Goal: Task Accomplishment & Management: Manage account settings

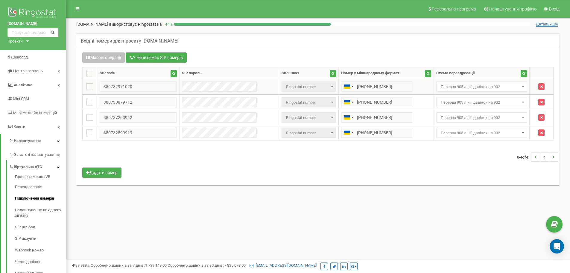
click at [508, 89] on span "Перерва 905 лінії, дзвінок на 902" at bounding box center [481, 87] width 87 height 8
select select "173559"
click at [485, 104] on span "Перерва 905 лінії, дзвінок на 902" at bounding box center [481, 102] width 87 height 8
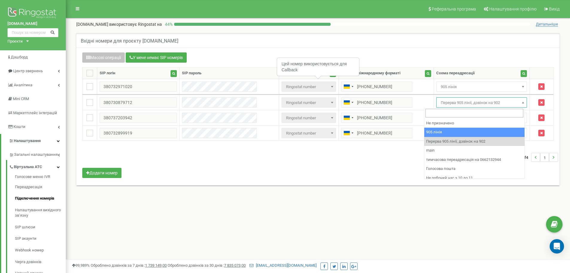
select select "173559"
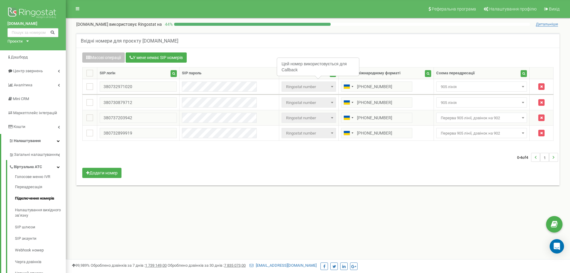
click at [469, 123] on td "Не призначено 905 лінія Перерва 905 лінії, дзвінок на 902 main тимчасова переад…" at bounding box center [482, 117] width 96 height 15
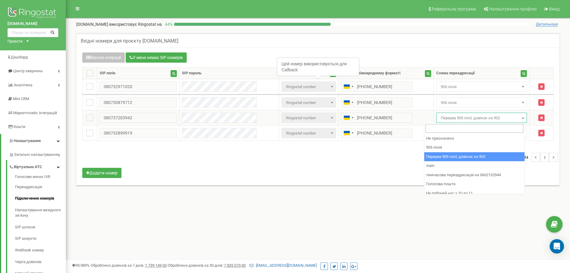
click at [474, 119] on span "Перерва 905 лінії, дзвінок на 902" at bounding box center [481, 118] width 87 height 8
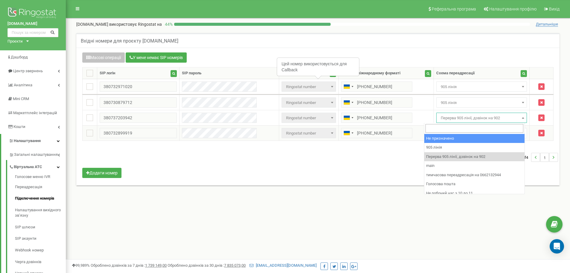
drag, startPoint x: 457, startPoint y: 142, endPoint x: 460, endPoint y: 136, distance: 5.6
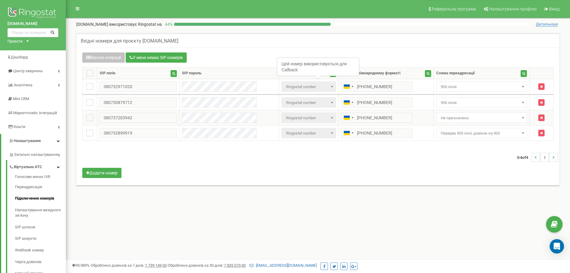
click at [467, 121] on span "Не призначено" at bounding box center [481, 118] width 87 height 8
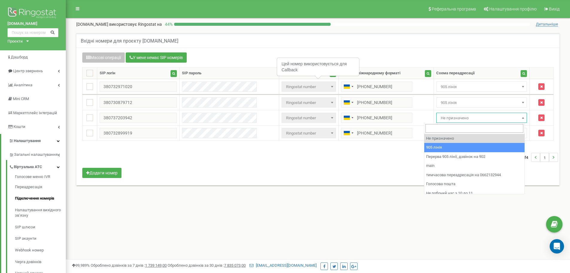
select select "173559"
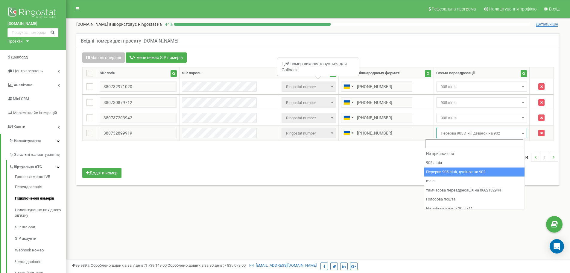
click at [456, 137] on span "Перерва 905 лінії, дзвінок на 902" at bounding box center [481, 133] width 91 height 10
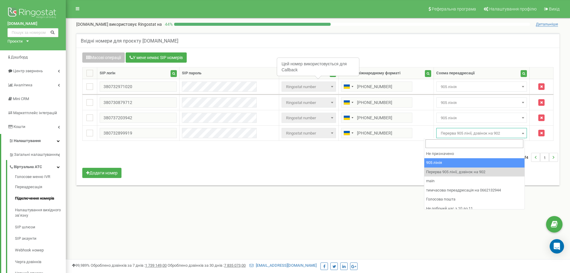
select select "173559"
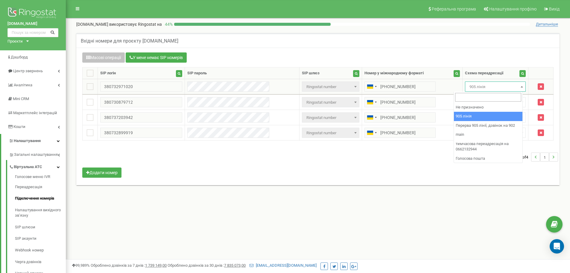
click at [467, 85] on span "905 лінія" at bounding box center [495, 87] width 57 height 8
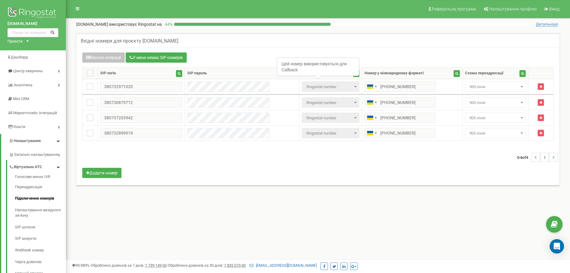
click at [444, 205] on div "Реферальна програма Налаштування профілю Вихід [DOMAIN_NAME] використовує Ringo…" at bounding box center [318, 179] width 504 height 359
click at [470, 89] on span "905 лінія" at bounding box center [495, 87] width 57 height 8
click at [395, 174] on div "Масові операції У мене немає SIP номерів Налаштування Виберіть налаштування для…" at bounding box center [318, 115] width 480 height 127
